Goal: Transaction & Acquisition: Subscribe to service/newsletter

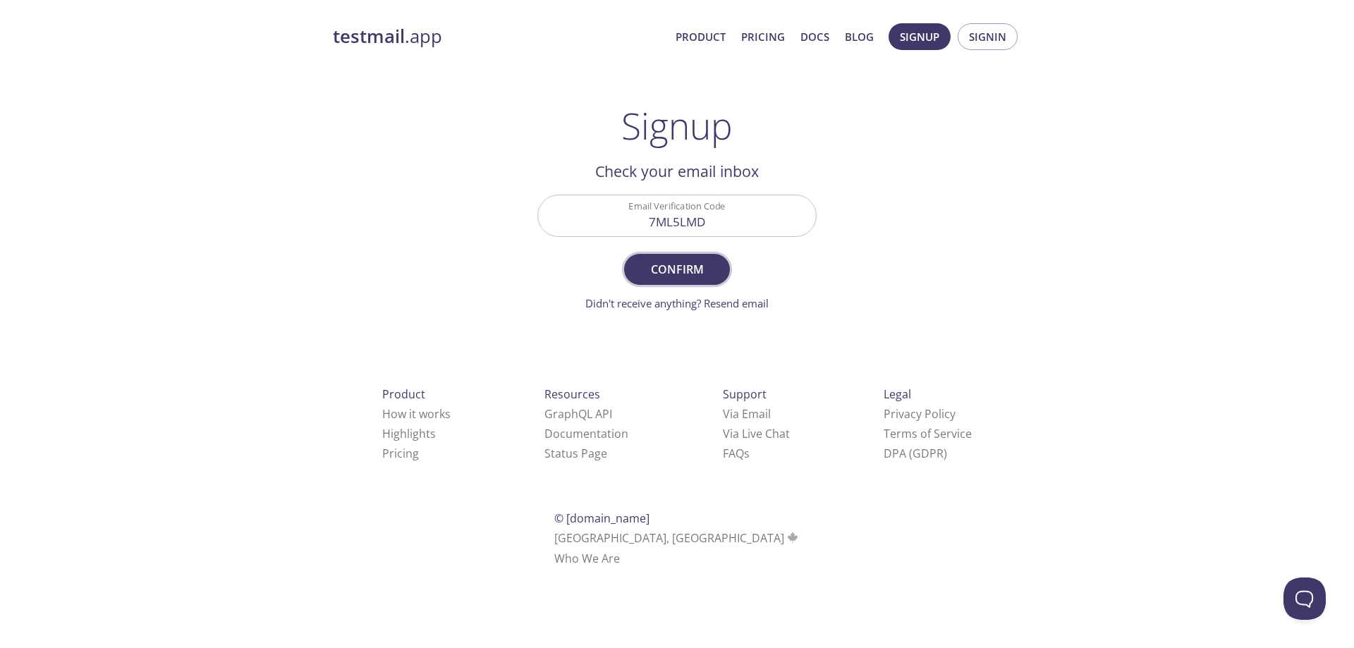
click at [692, 274] on span "Confirm" at bounding box center [677, 270] width 75 height 20
